Goal: Check status: Check status

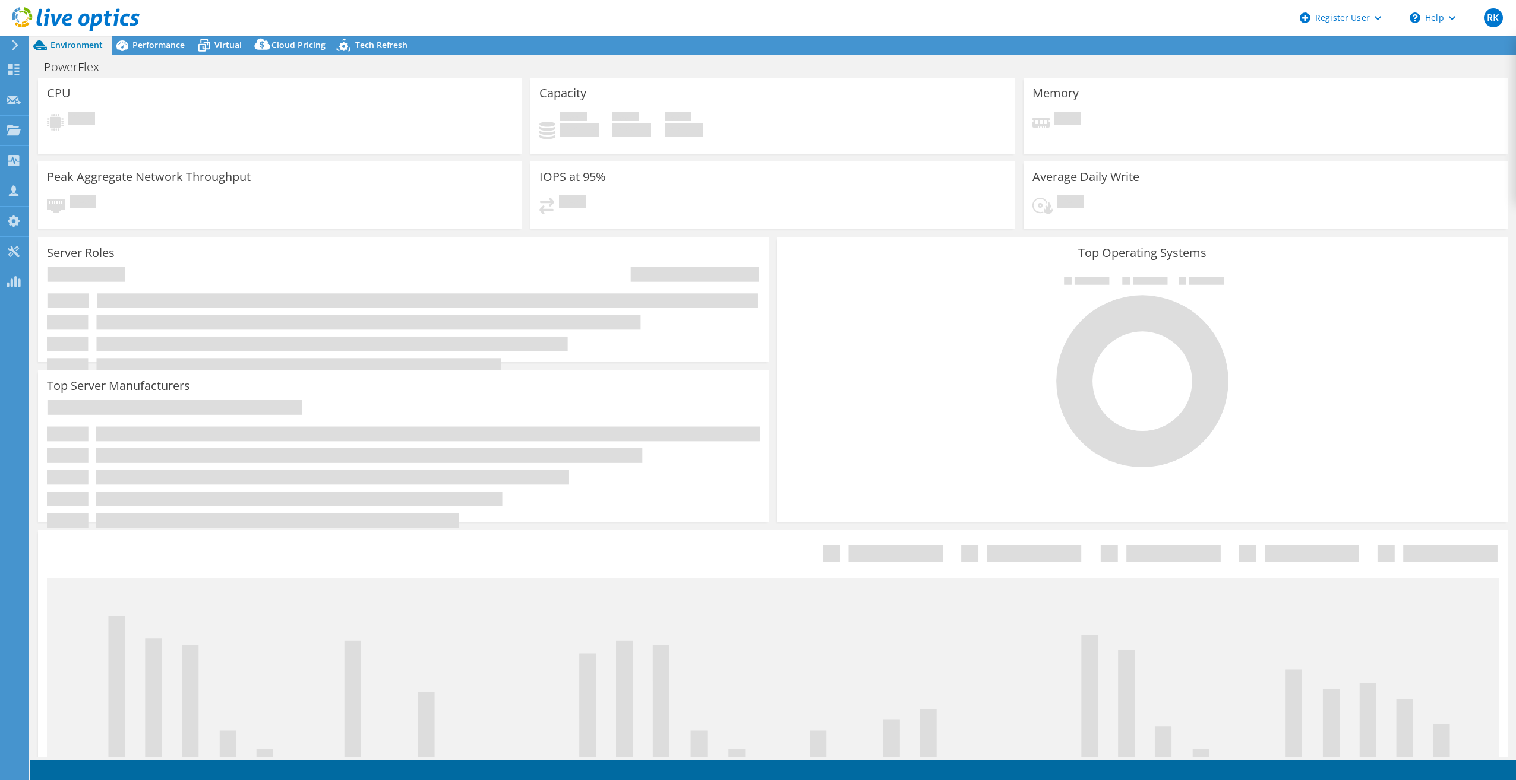
select select "USD"
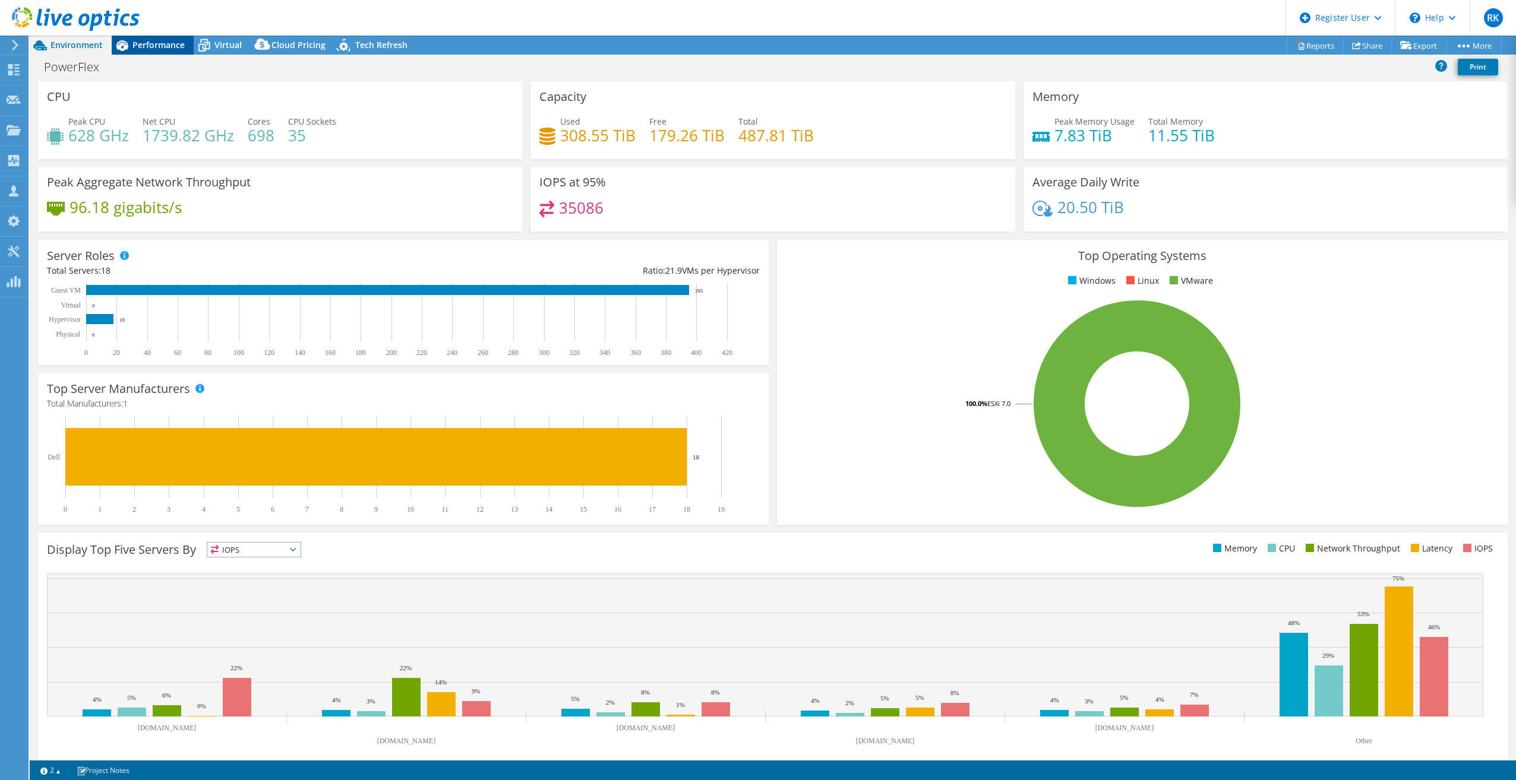
click at [152, 49] on span "Performance" at bounding box center [158, 44] width 52 height 11
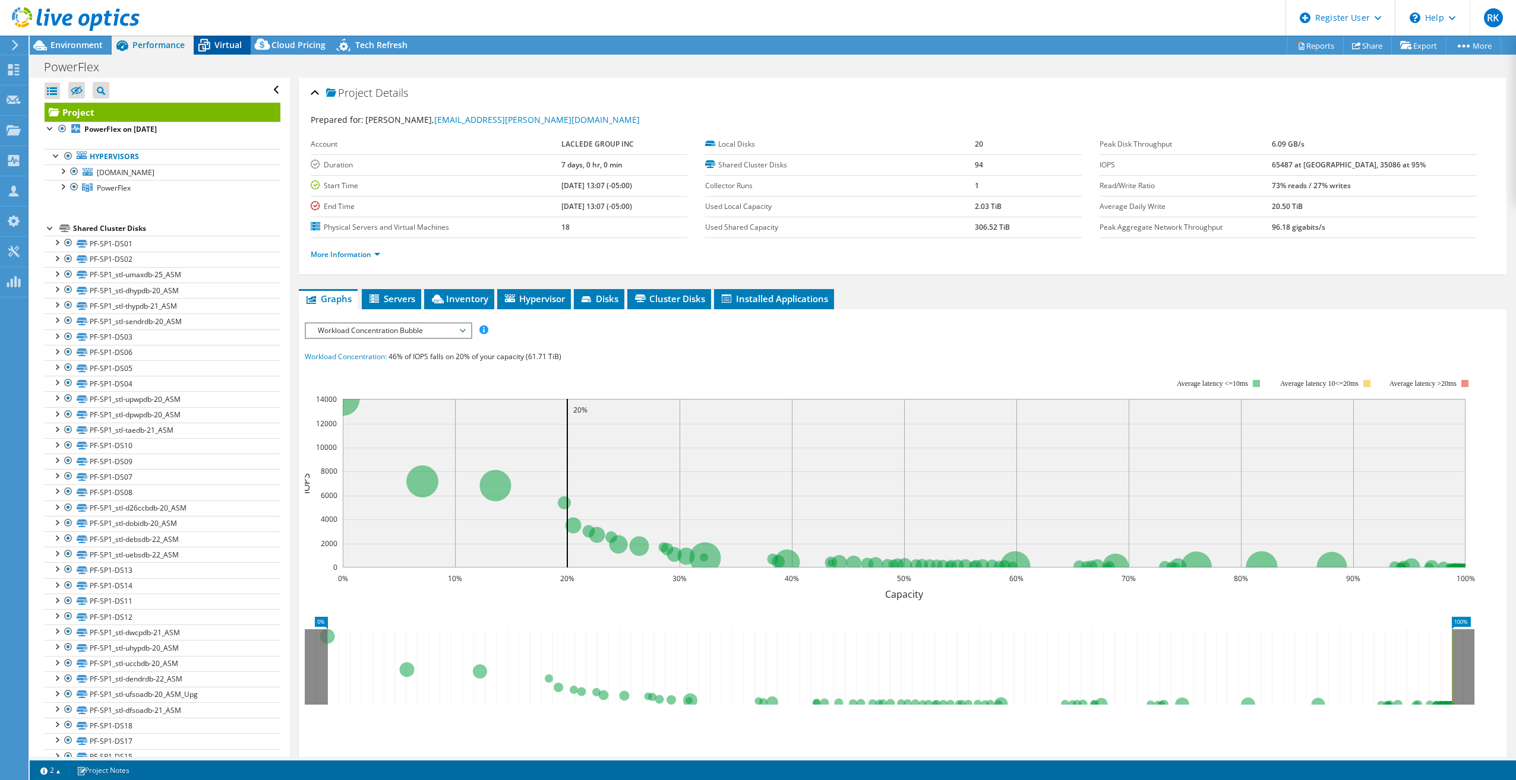
click at [217, 43] on span "Virtual" at bounding box center [227, 44] width 27 height 11
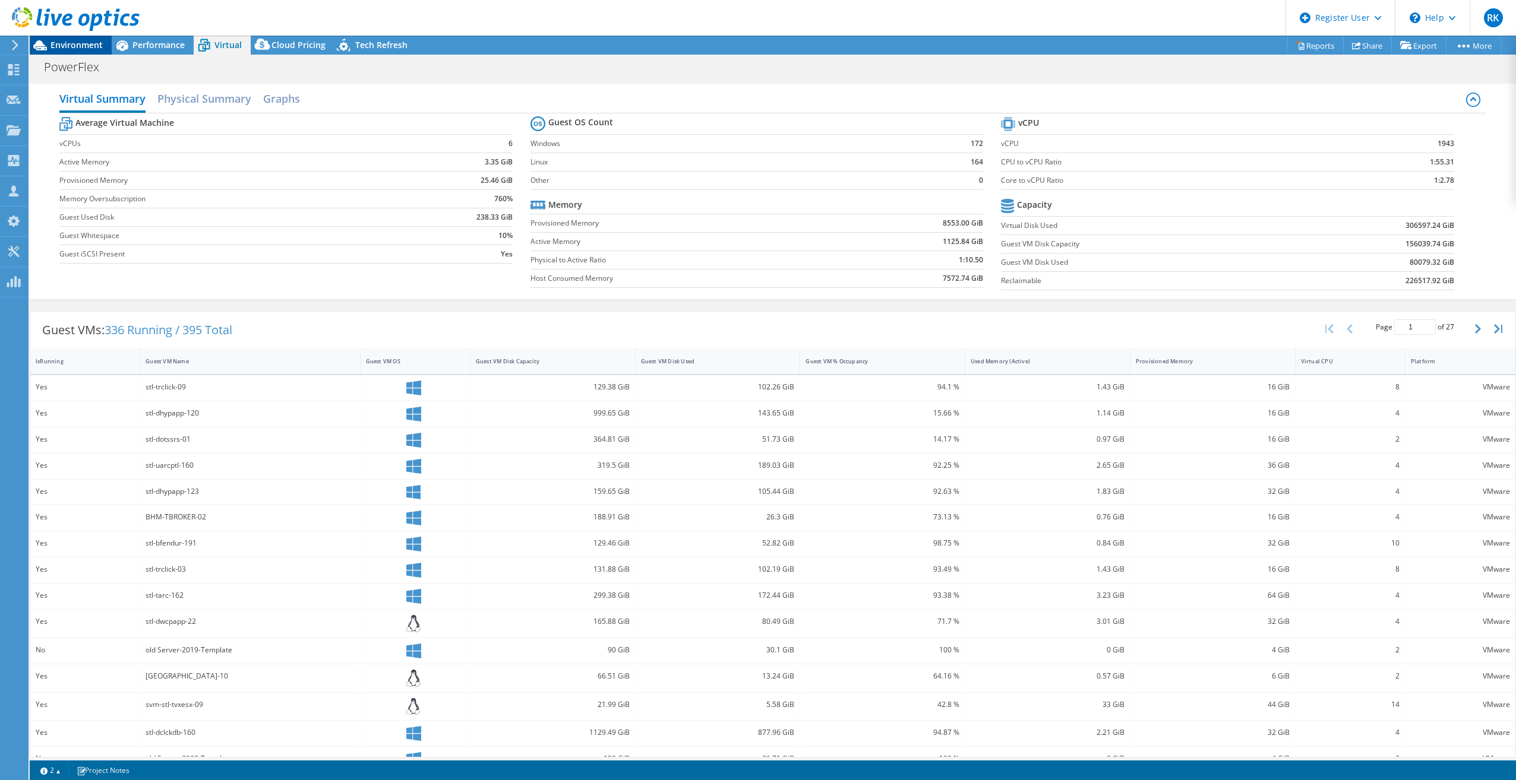
click at [52, 45] on span "Environment" at bounding box center [76, 44] width 52 height 11
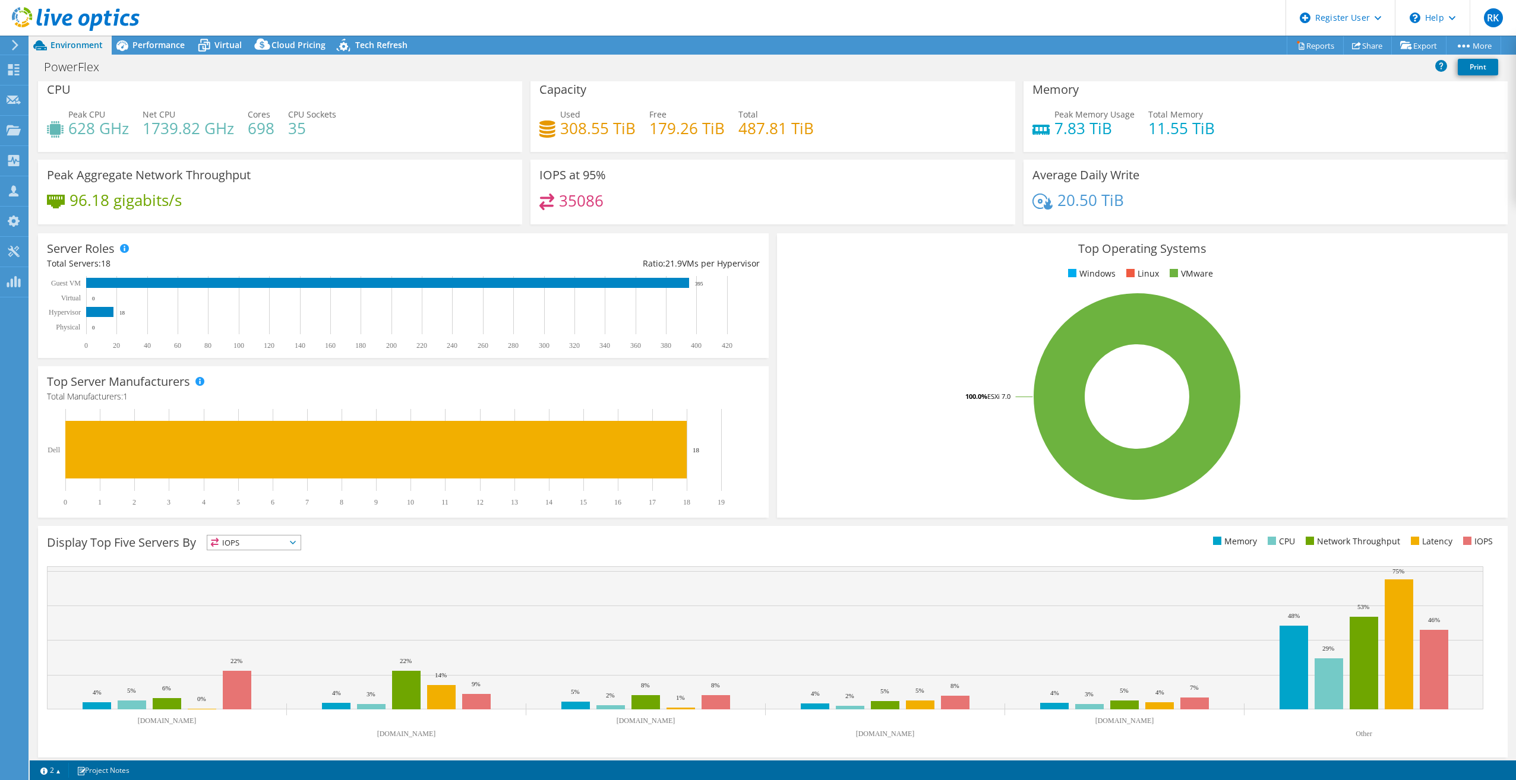
scroll to position [12, 0]
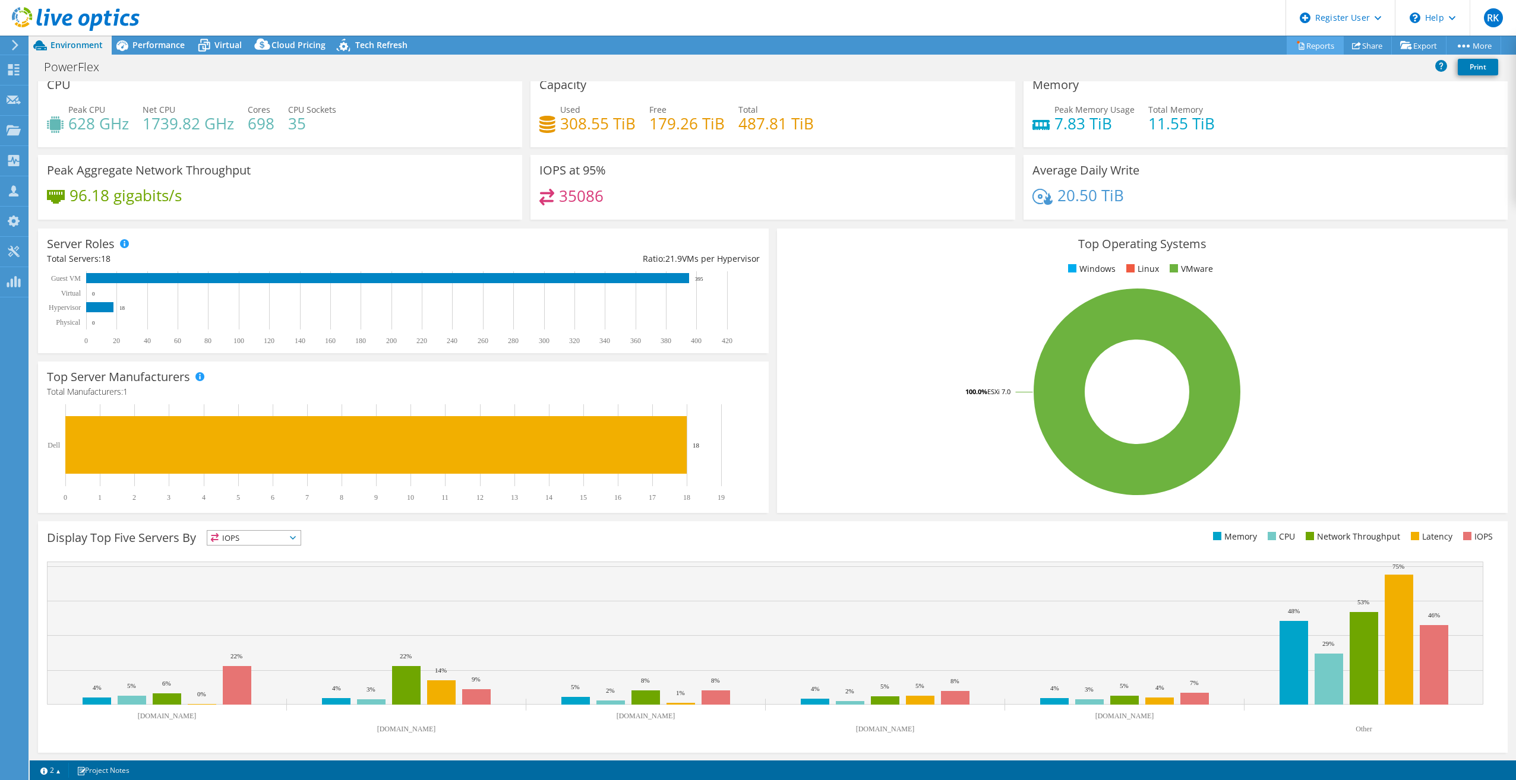
click at [1327, 44] on link "Reports" at bounding box center [1314, 45] width 57 height 18
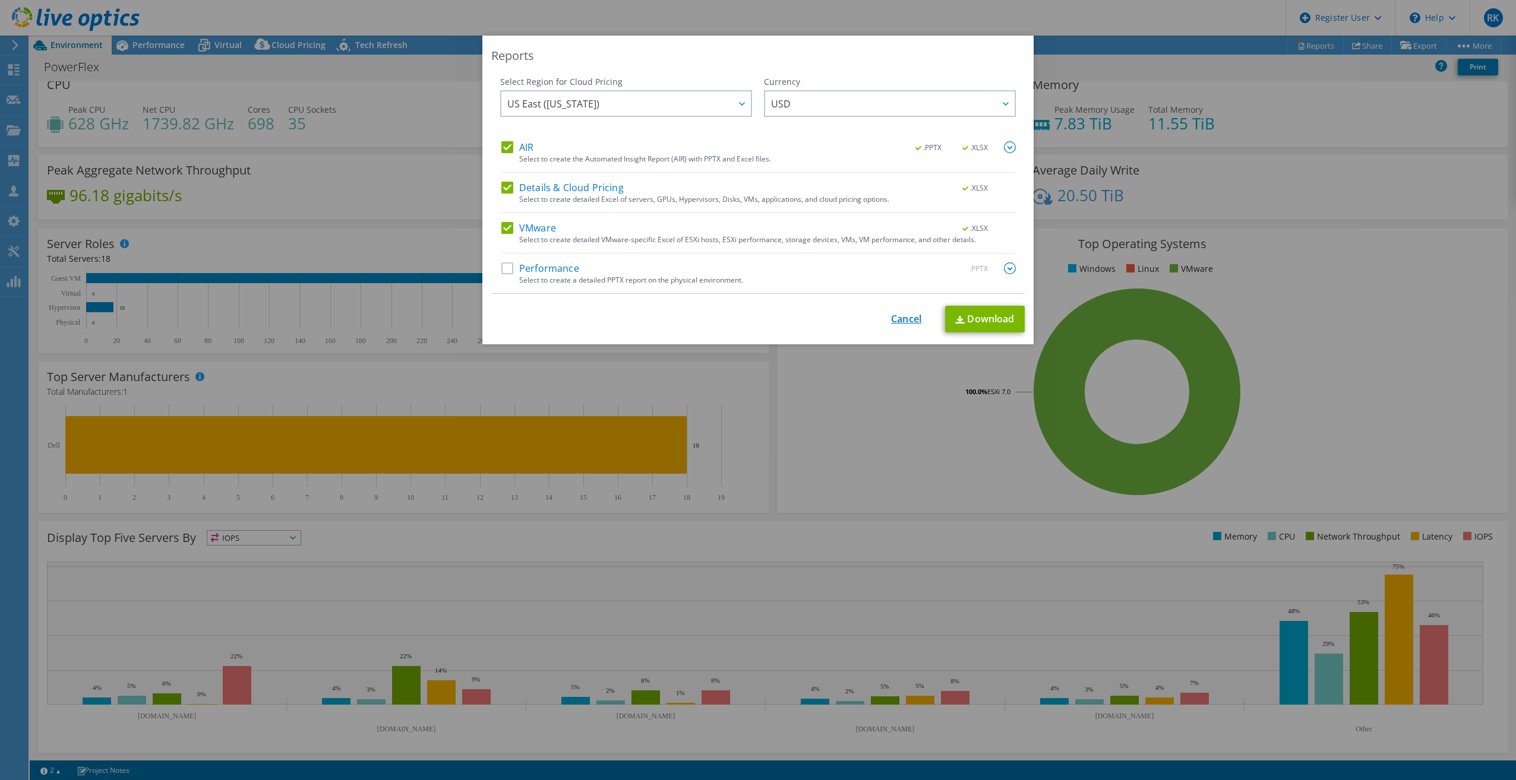
click at [892, 316] on link "Cancel" at bounding box center [906, 319] width 30 height 11
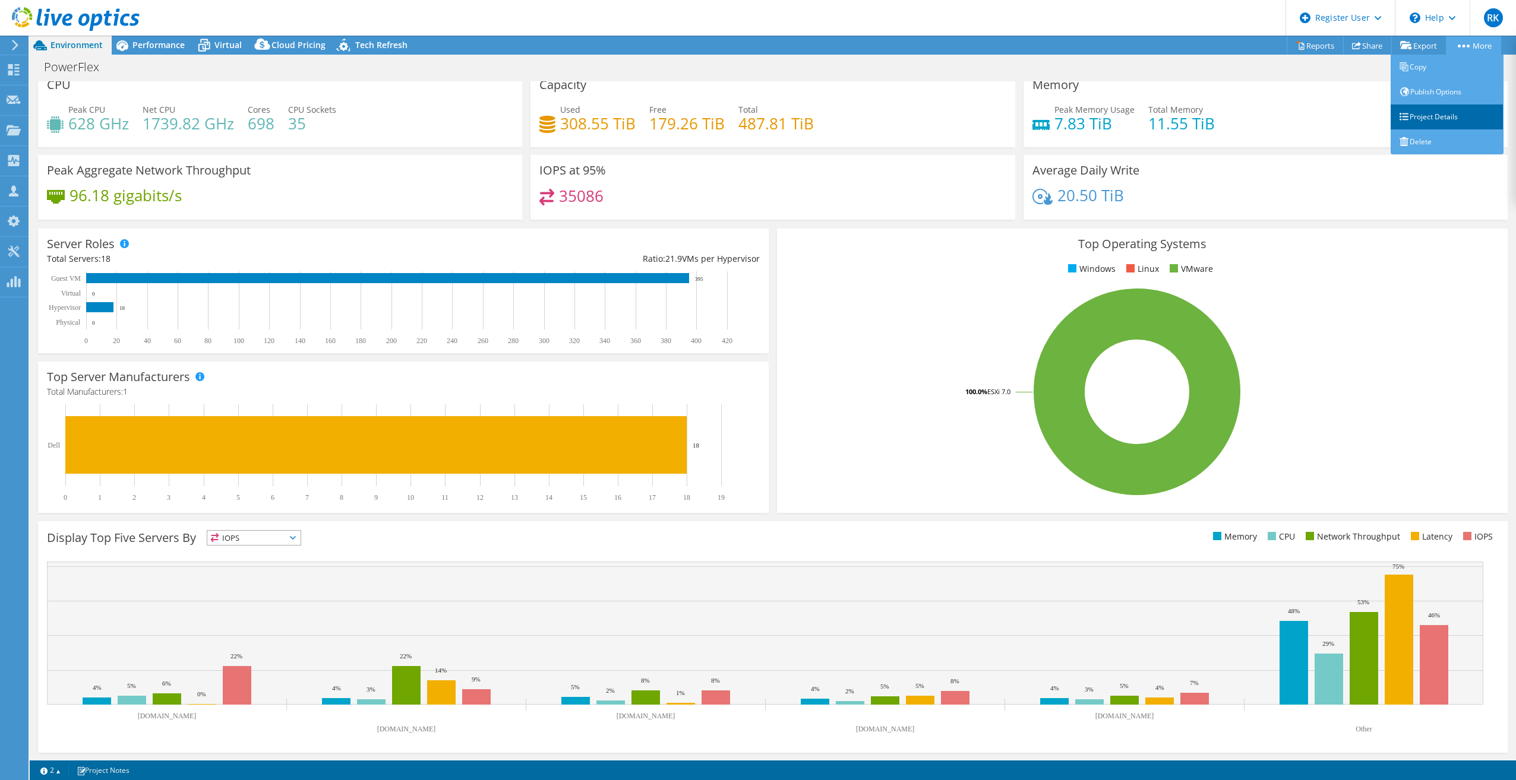
click at [1438, 113] on link "Project Details" at bounding box center [1446, 117] width 113 height 25
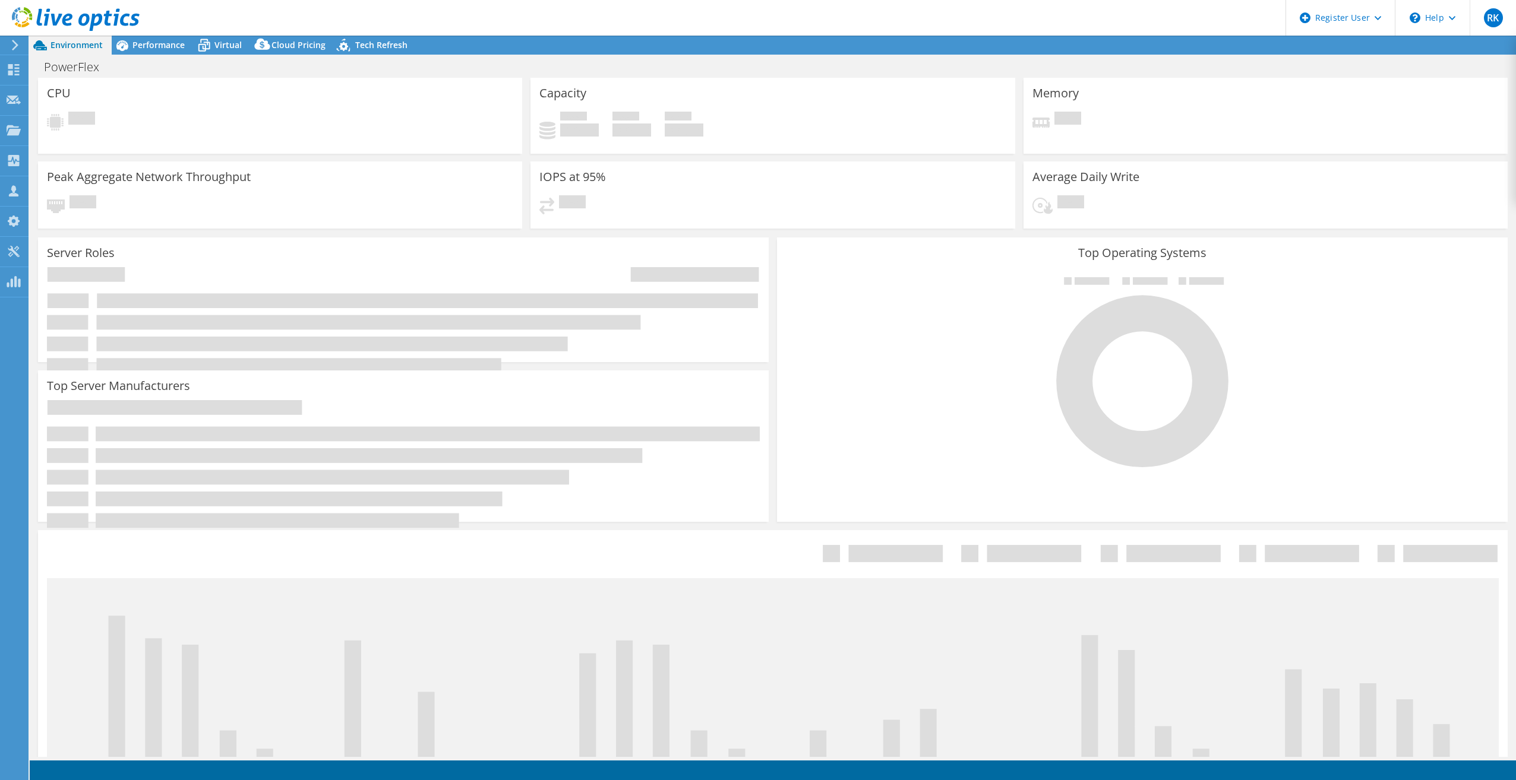
select select "USEast"
select select "USD"
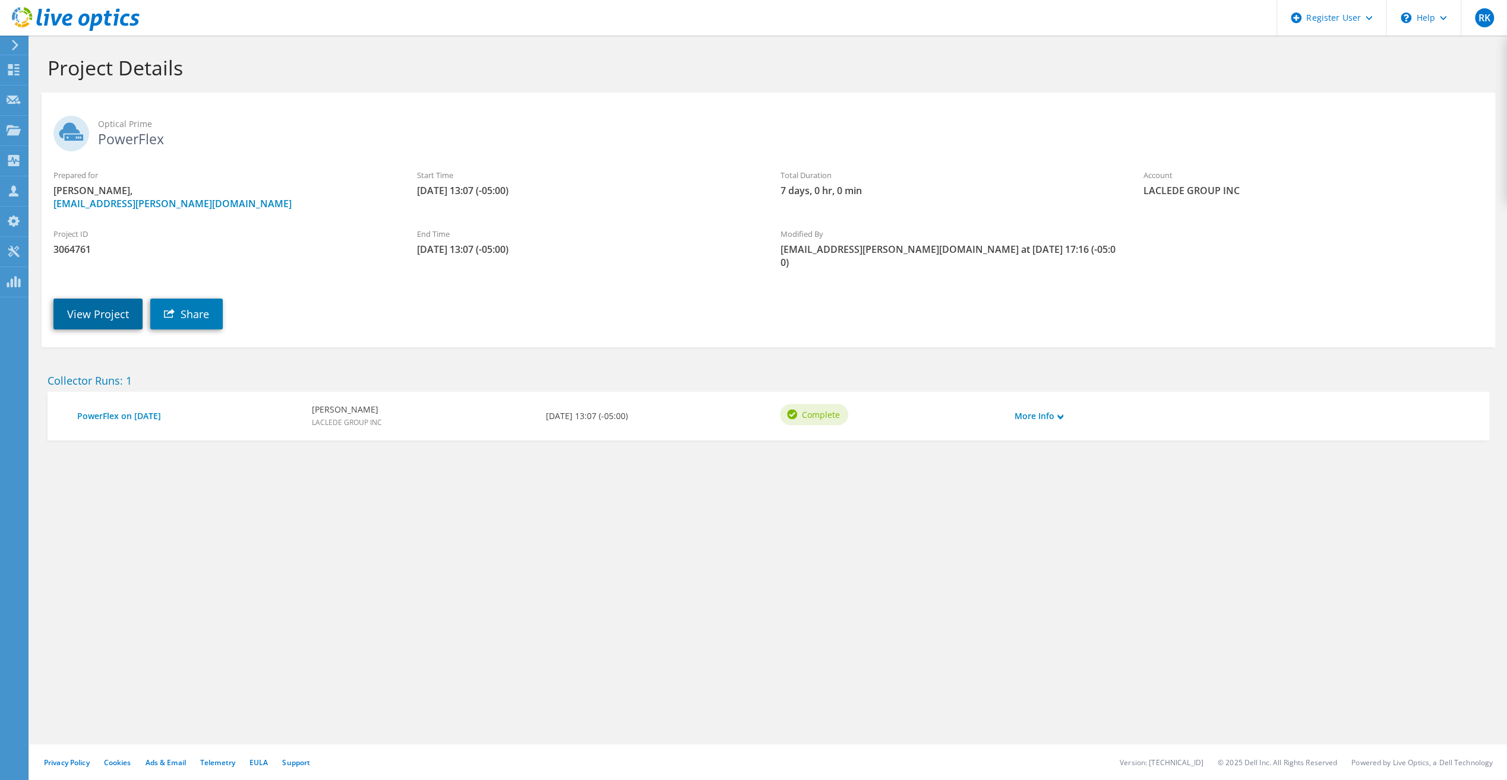
click at [91, 299] on link "View Project" at bounding box center [97, 314] width 89 height 31
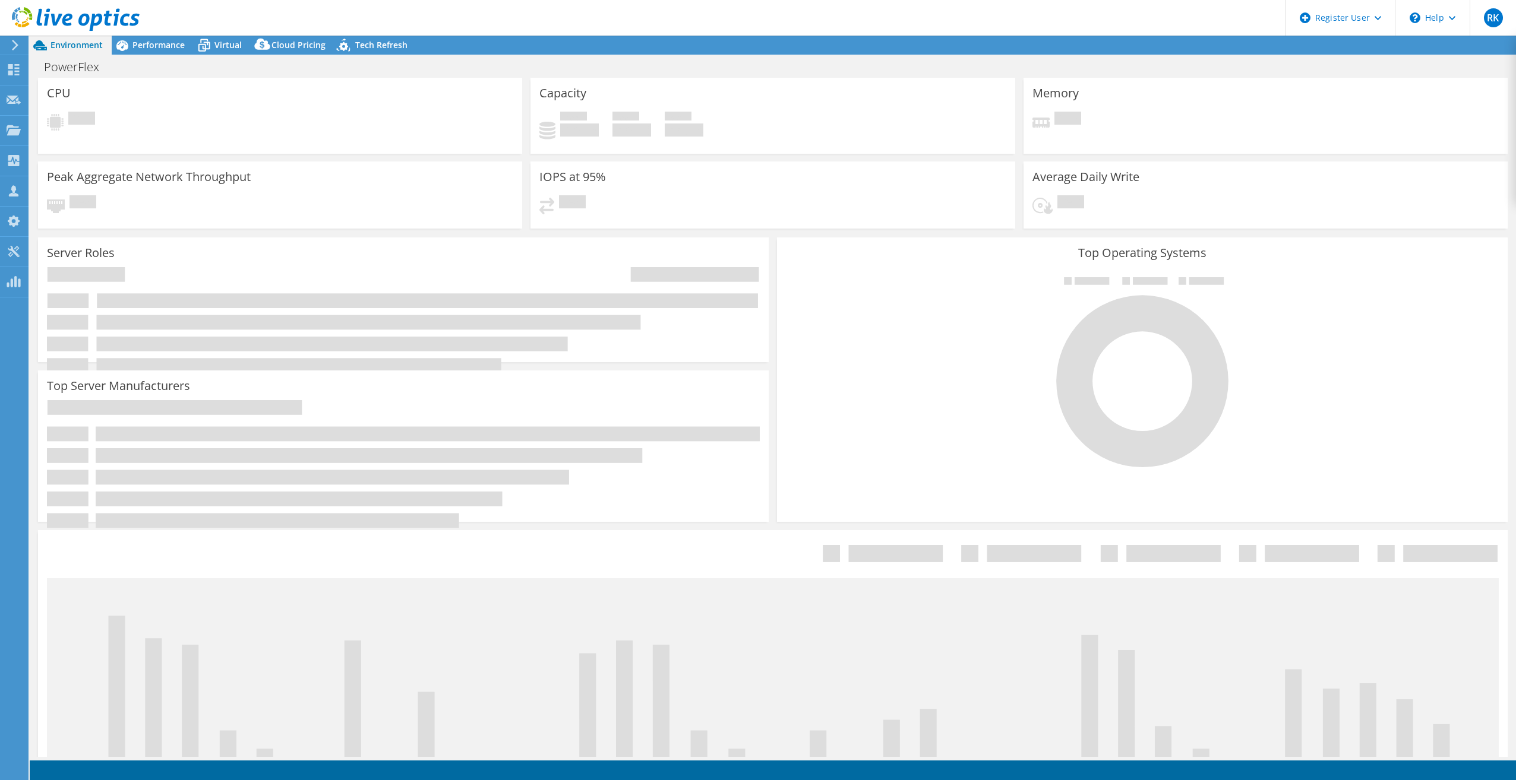
select select "USD"
